Goal: Task Accomplishment & Management: Use online tool/utility

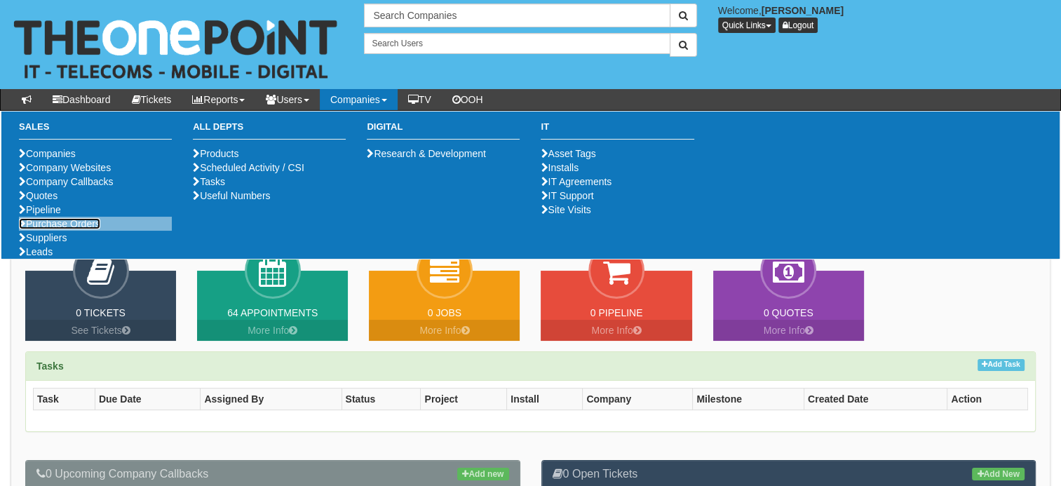
click at [86, 229] on link "Purchase Orders" at bounding box center [59, 223] width 81 height 11
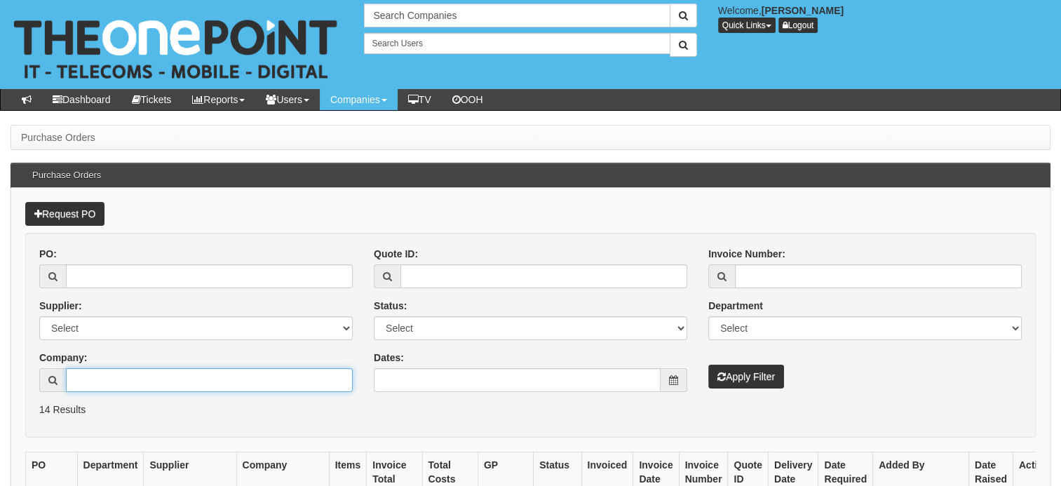
click at [96, 378] on input "Company:" at bounding box center [209, 380] width 287 height 24
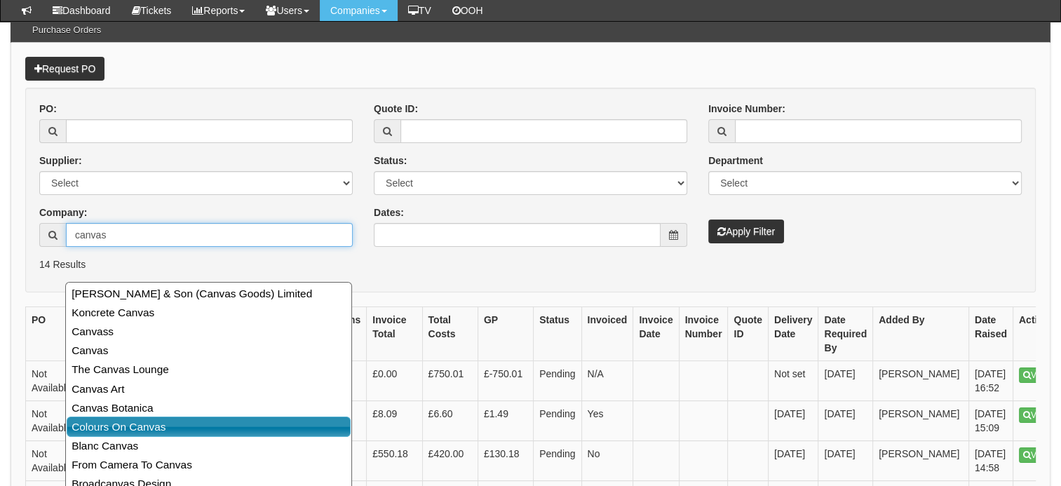
scroll to position [153, 0]
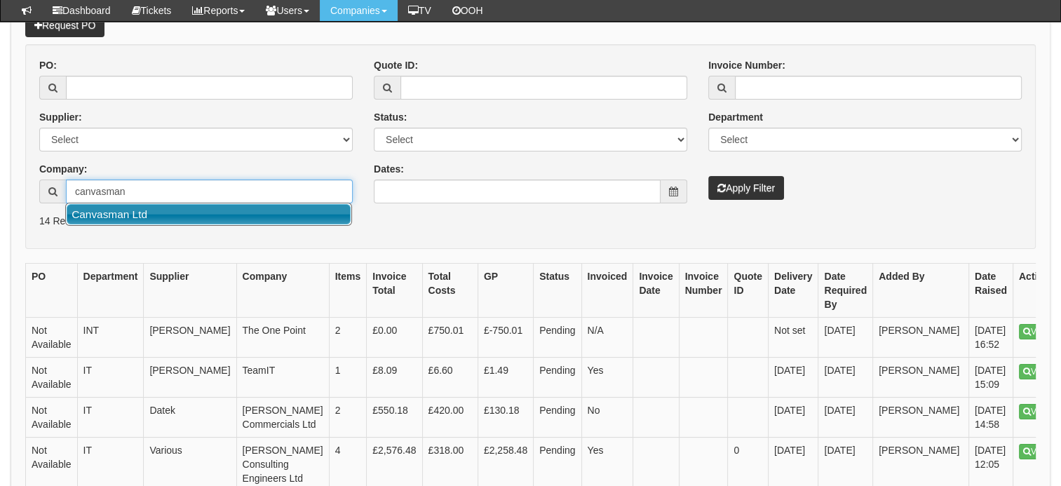
click at [177, 217] on link "Canvasman Ltd" at bounding box center [209, 214] width 284 height 20
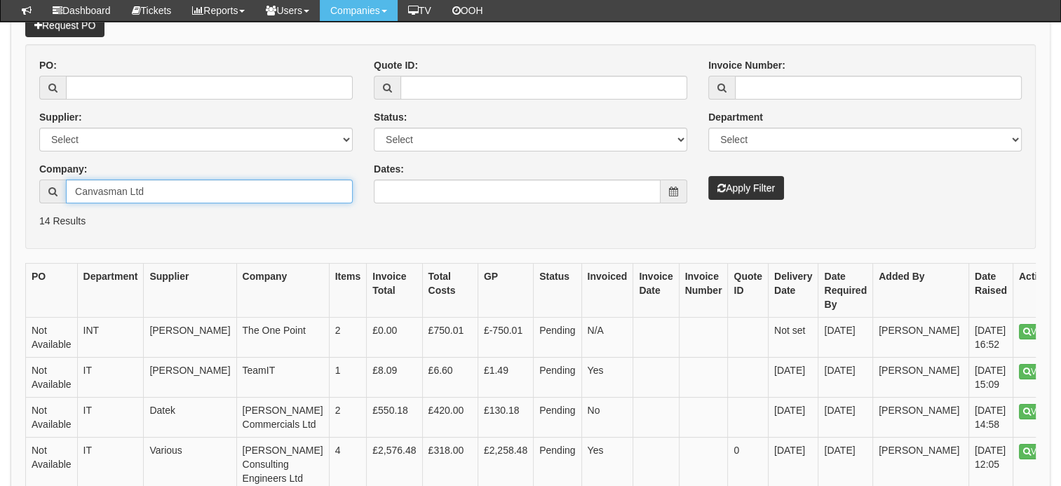
type input "Canvasman Ltd"
click at [760, 185] on button "Apply Filter" at bounding box center [746, 188] width 76 height 24
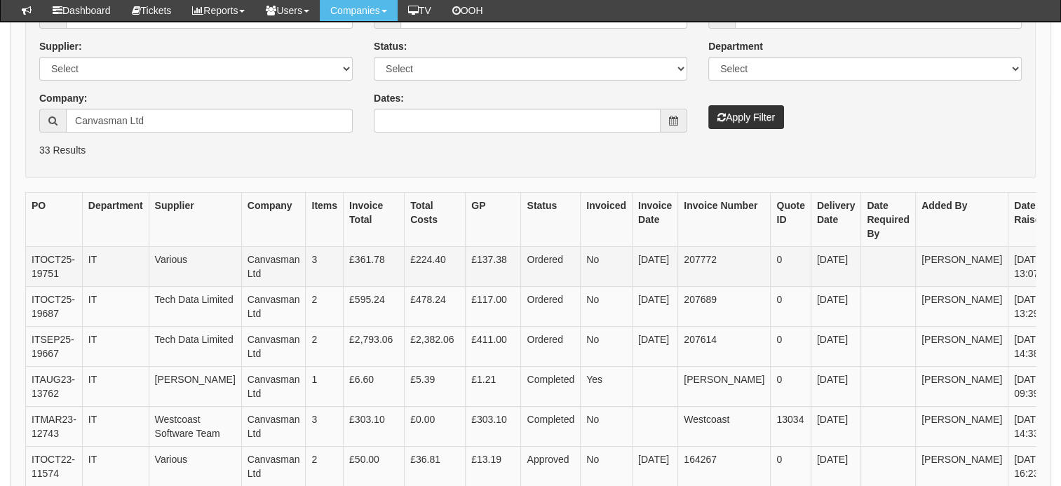
scroll to position [224, 0]
click at [1058, 348] on link "View" at bounding box center [1075, 339] width 34 height 15
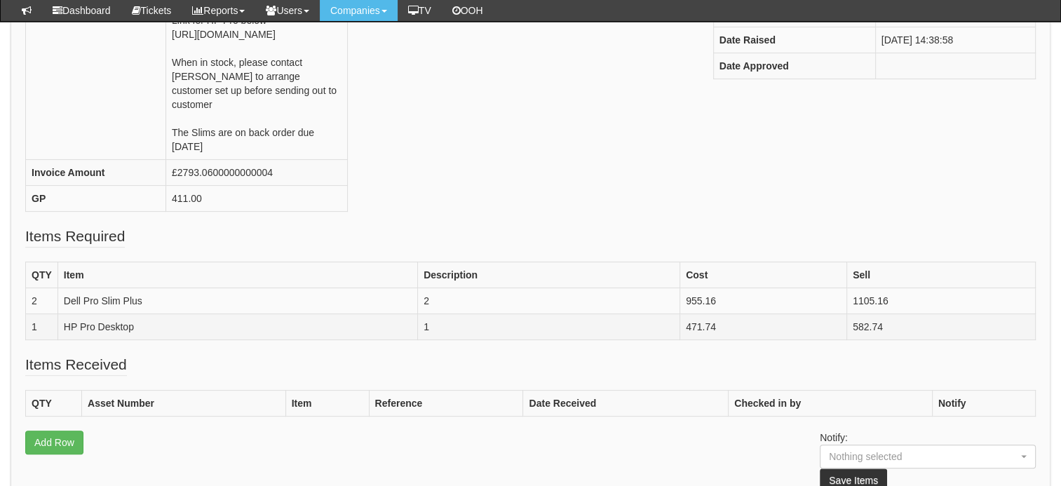
scroll to position [331, 0]
click at [176, 288] on th "Item" at bounding box center [238, 275] width 360 height 26
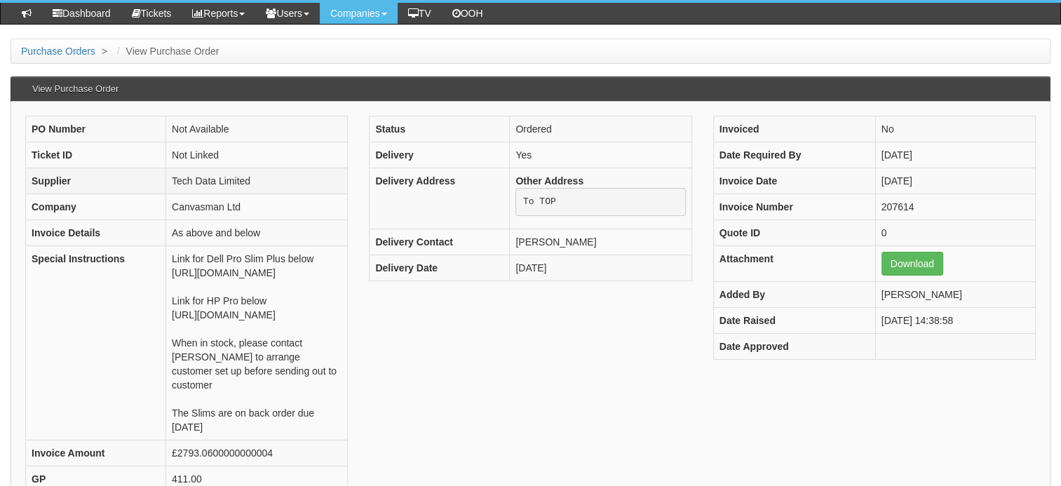
scroll to position [90, 0]
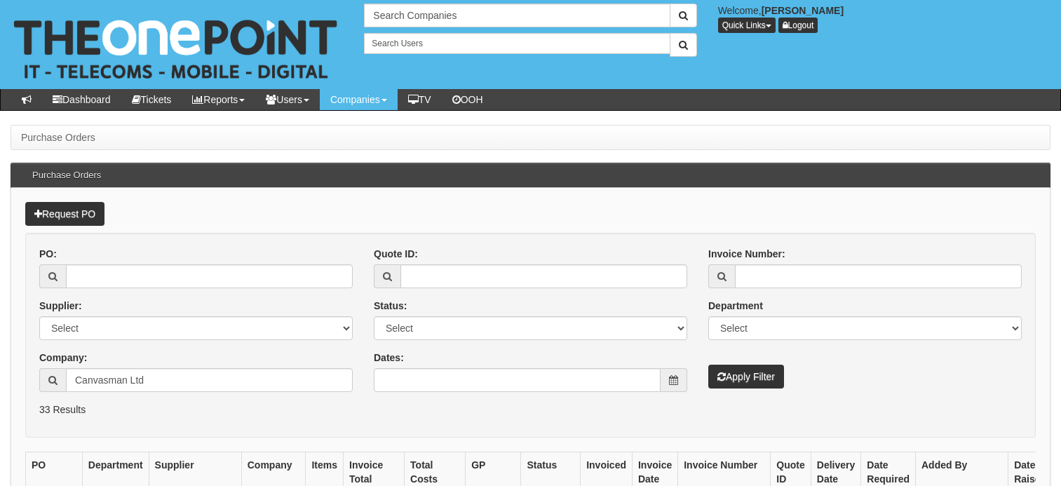
scroll to position [261, 0]
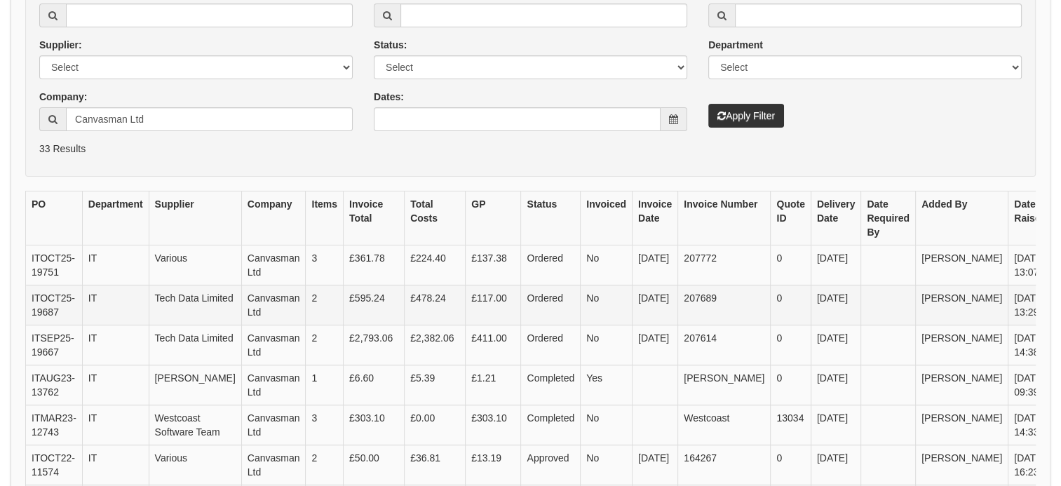
click at [1058, 307] on link "View" at bounding box center [1075, 299] width 34 height 15
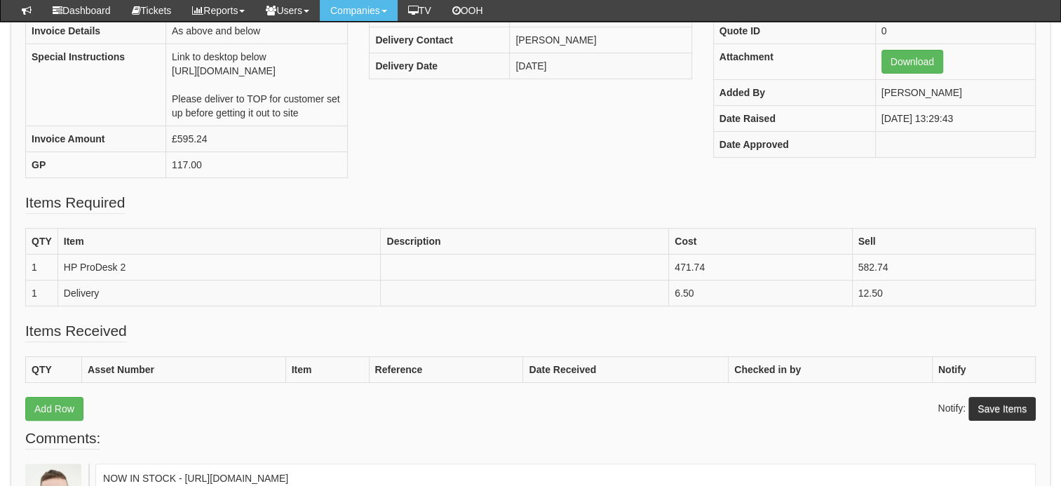
scroll to position [254, 0]
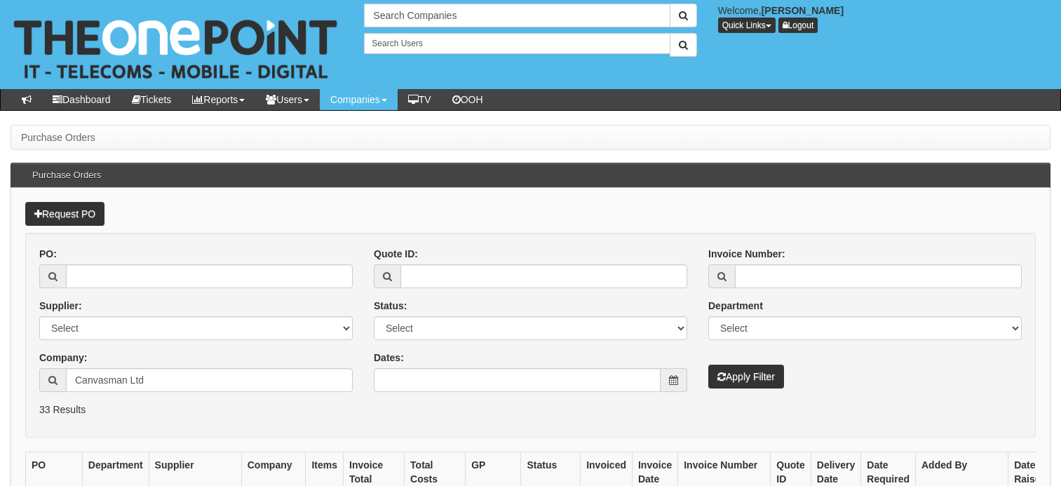
scroll to position [261, 0]
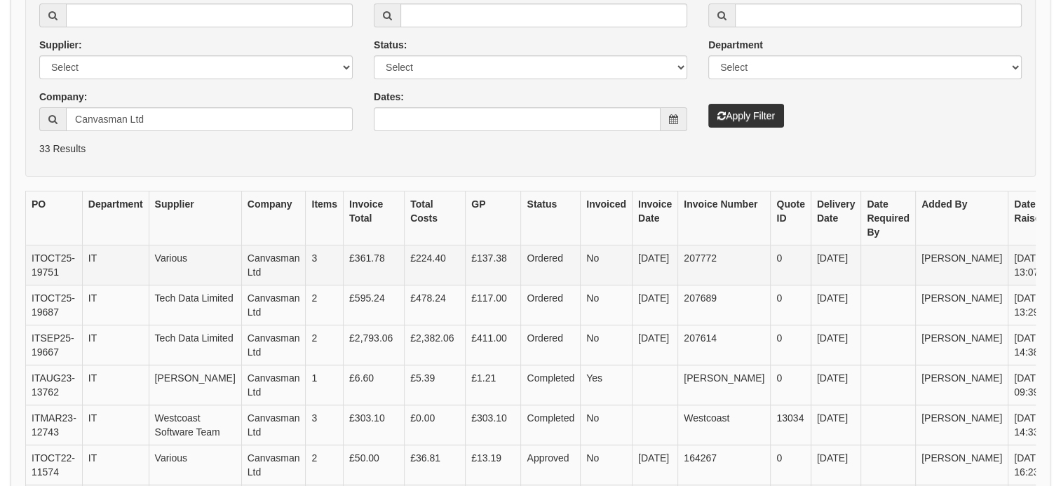
click at [1058, 254] on link "View" at bounding box center [1075, 259] width 34 height 15
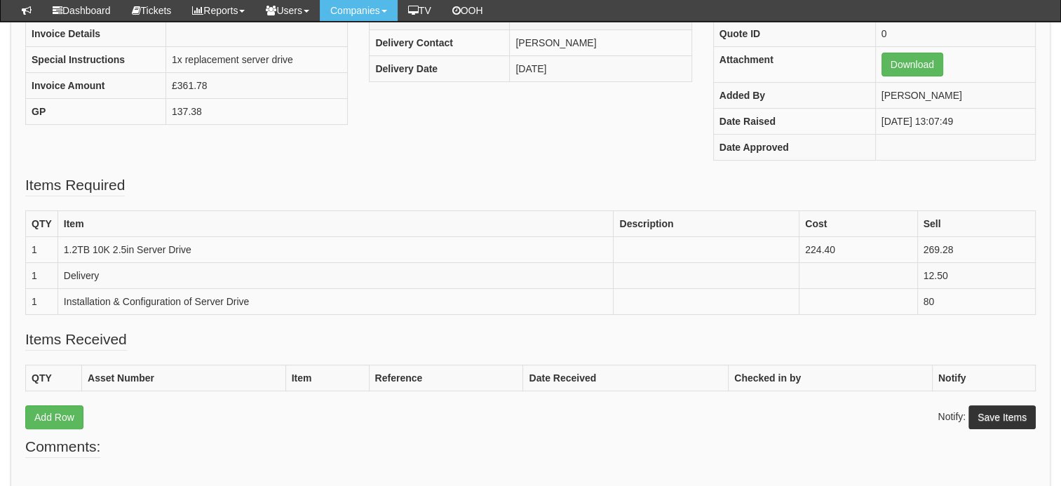
scroll to position [251, 0]
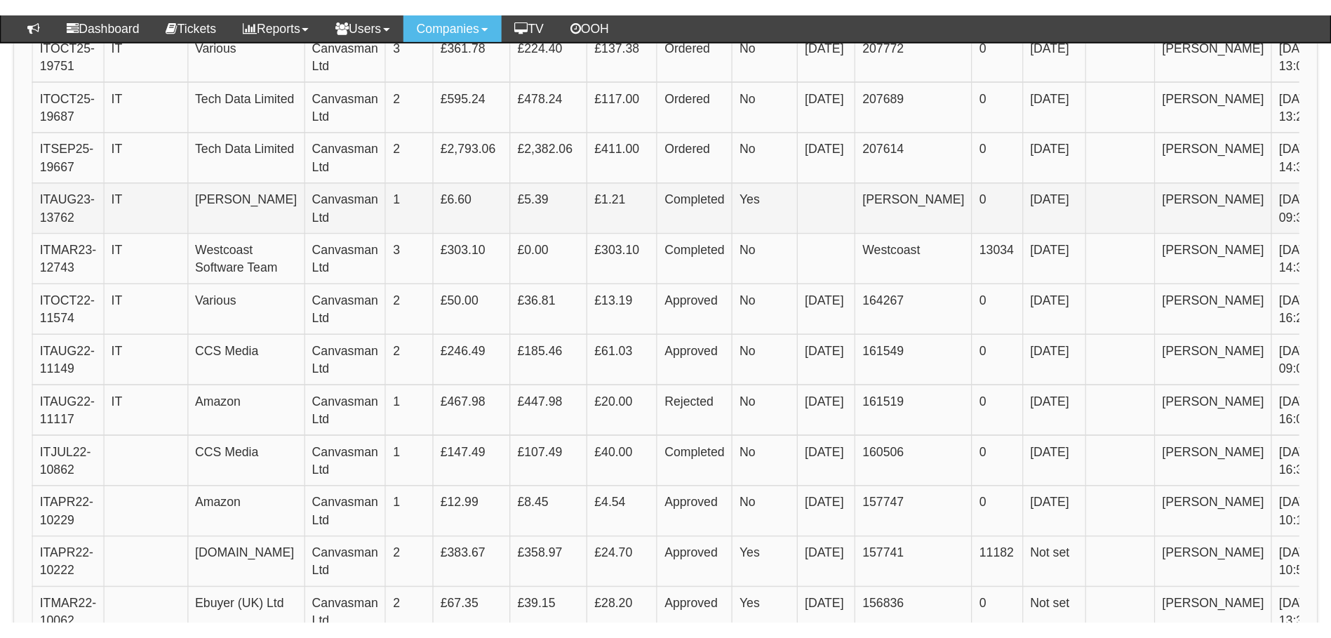
scroll to position [478, 0]
